Goal: Check status: Check status

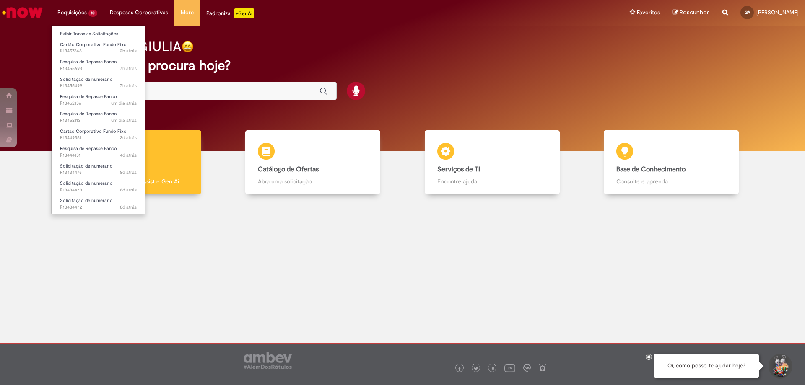
click at [86, 13] on li "Requisições 10 Exibir Todas as Solicitações Cartão Corporativo Fundo Fixo 2h at…" at bounding box center [77, 12] width 52 height 25
click at [112, 200] on link "Solicitação de numerário 8d atrás 8 dias atrás R13434472" at bounding box center [98, 204] width 93 height 16
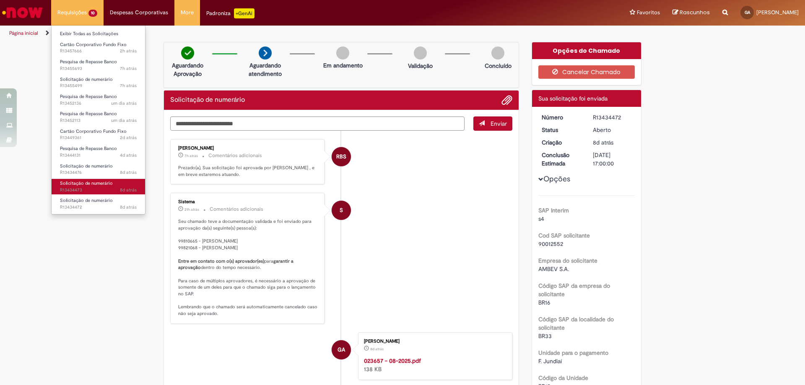
click at [114, 189] on span "8d atrás 8 dias atrás R13434473" at bounding box center [98, 190] width 77 height 7
click at [114, 170] on span "8d atrás 8 dias atrás R13434476" at bounding box center [98, 172] width 77 height 7
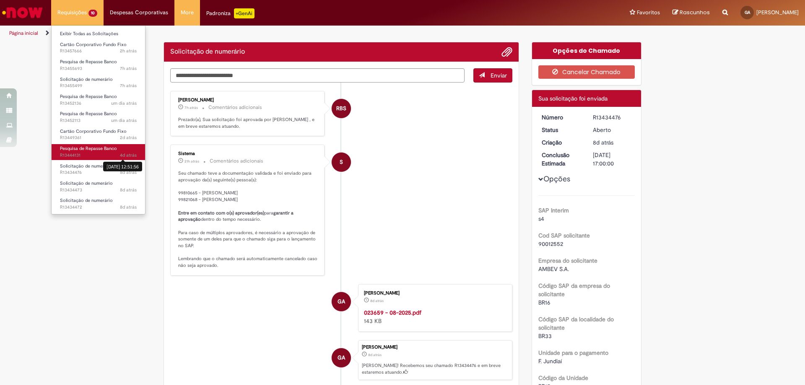
click at [120, 152] on sn-time-ago "4d atrás 4 dias atrás [DATE] 12:51:56" at bounding box center [128, 155] width 17 height 6
